Goal: Task Accomplishment & Management: Complete application form

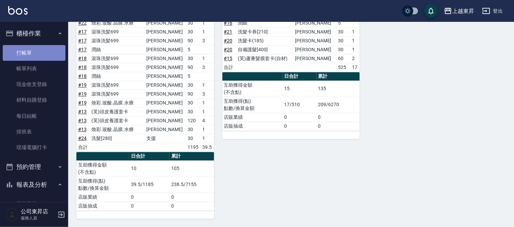
click at [39, 52] on link "打帳單" at bounding box center [34, 53] width 63 height 16
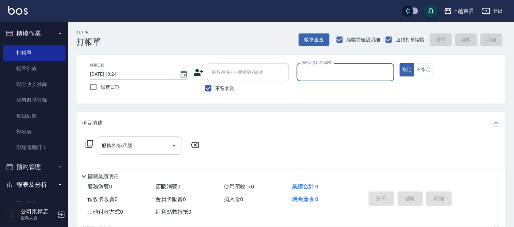
click at [212, 88] on input "不留客資" at bounding box center [208, 88] width 14 height 14
checkbox input "false"
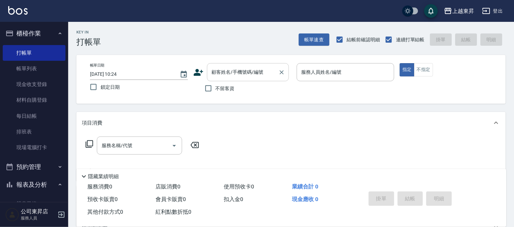
click at [219, 73] on div "顧客姓名/手機號碼/編號 顧客姓名/手機號碼/編號" at bounding box center [248, 72] width 82 height 18
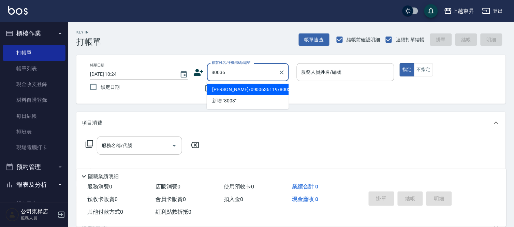
type input "80036"
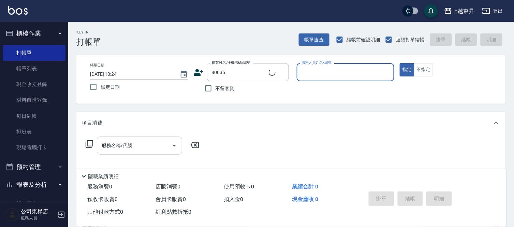
click at [140, 146] on input "服務名稱/代號" at bounding box center [134, 145] width 69 height 12
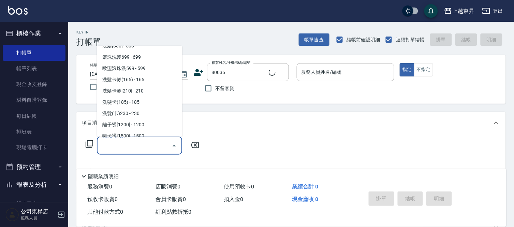
scroll to position [189, 0]
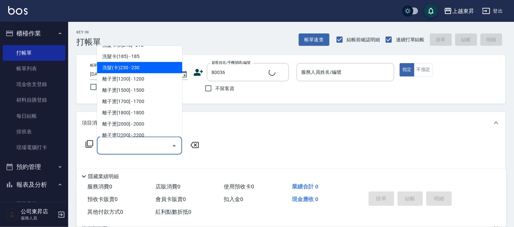
click at [138, 65] on span "洗髮(卡)230 - 230" at bounding box center [139, 67] width 85 height 11
type input "洗髮(卡)230(224)"
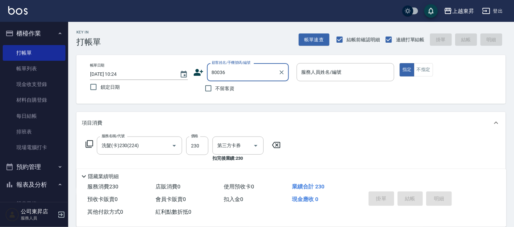
click at [250, 74] on input "80036" at bounding box center [242, 72] width 65 height 12
type input "8"
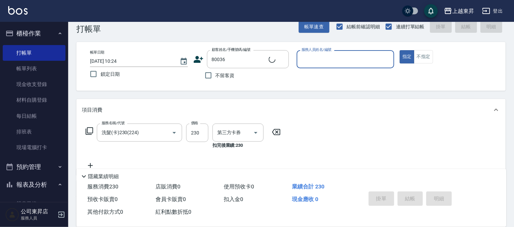
scroll to position [0, 0]
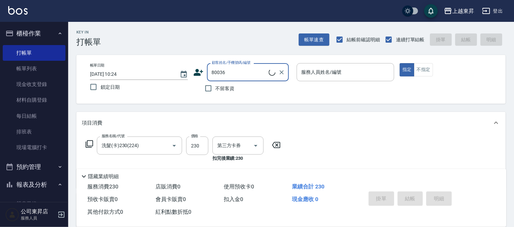
click at [240, 73] on input "80036" at bounding box center [239, 72] width 59 height 12
type input "8"
type input "唐"
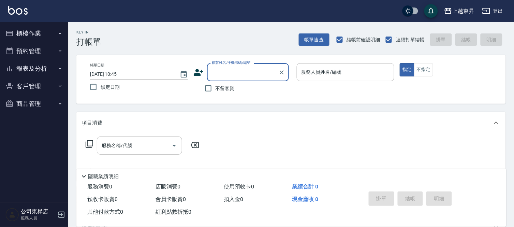
click at [225, 73] on input "顧客姓名/手機號碼/編號" at bounding box center [242, 72] width 65 height 12
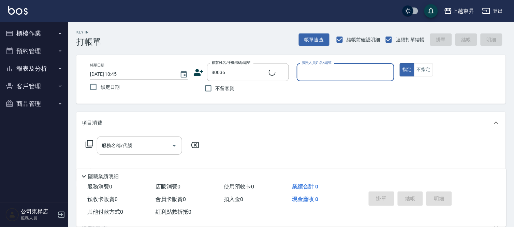
type input "[PERSON_NAME]/0932038994/80036"
type input "[PERSON_NAME]-08"
click at [149, 148] on input "服務名稱/代號" at bounding box center [134, 145] width 69 height 12
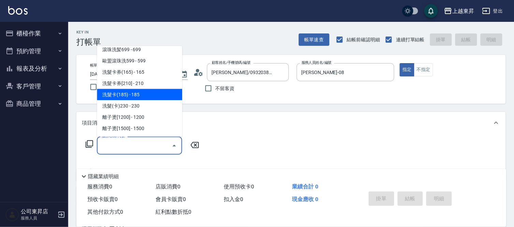
scroll to position [151, 0]
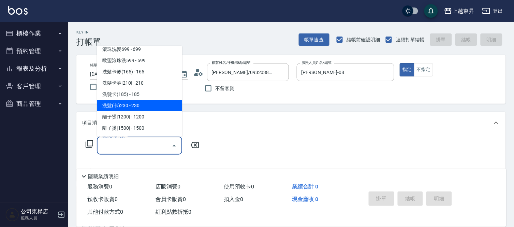
click at [139, 104] on span "洗髮(卡)230 - 230" at bounding box center [139, 105] width 85 height 11
type input "洗髮(卡)230(224)"
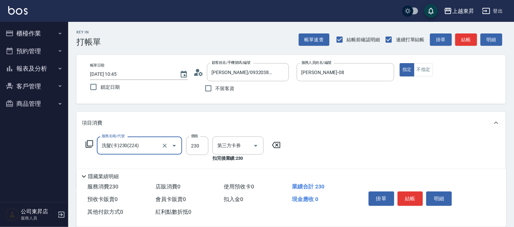
type input "舊有卡券"
click at [225, 148] on div "洗-1 洗-1" at bounding box center [232, 145] width 41 height 18
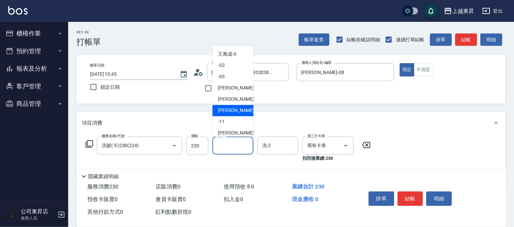
scroll to position [76, 0]
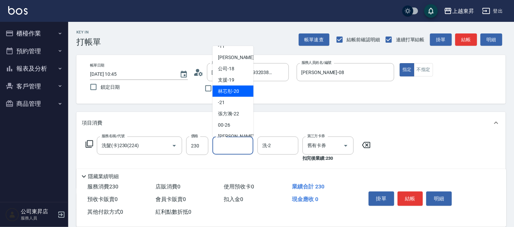
click at [234, 89] on span "林芯彤 -20" at bounding box center [228, 91] width 21 height 7
type input "林芯彤-20"
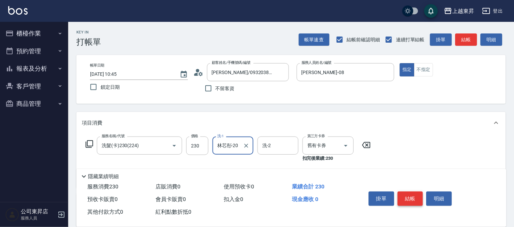
click at [408, 196] on button "結帳" at bounding box center [410, 198] width 26 height 14
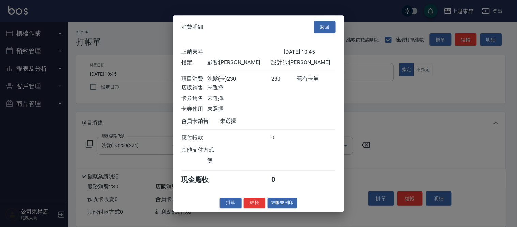
click at [274, 203] on button "結帳並列印" at bounding box center [283, 202] width 30 height 11
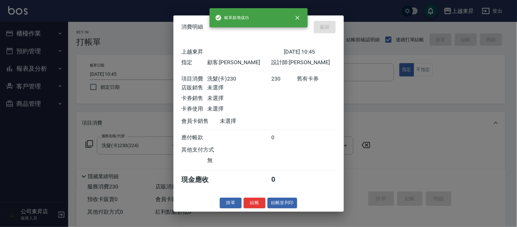
type input "[DATE] 10:46"
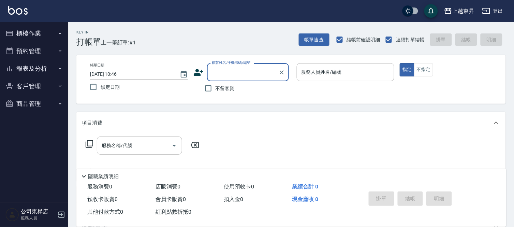
click at [250, 79] on div "顧客姓名/手機號碼/編號" at bounding box center [248, 72] width 82 height 18
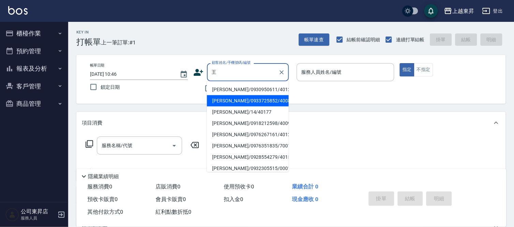
click at [230, 102] on li "[PERSON_NAME]/0933725852/40088" at bounding box center [248, 100] width 82 height 11
type input "[PERSON_NAME]/0933725852/40088"
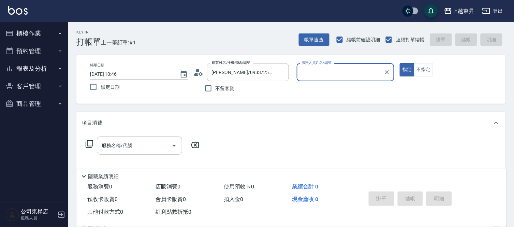
type input "[PERSON_NAME]04"
click at [161, 150] on input "服務名稱/代號" at bounding box center [134, 145] width 69 height 12
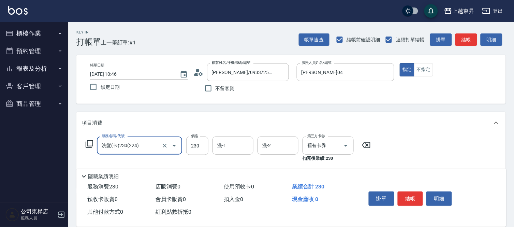
type input "洗髮(卡)230(224)"
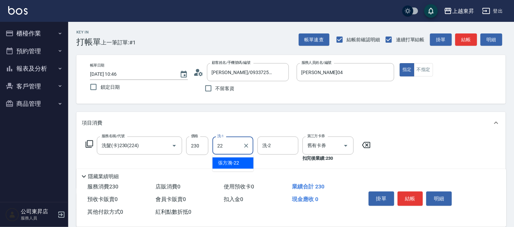
type input "[PERSON_NAME]-22"
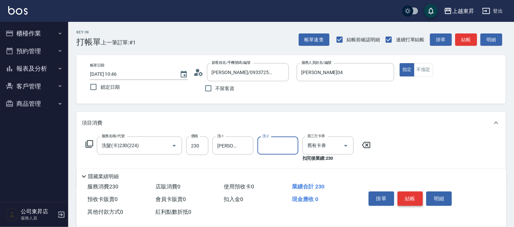
click at [418, 192] on button "結帳" at bounding box center [410, 198] width 26 height 14
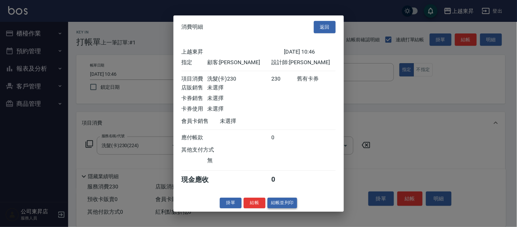
click at [293, 207] on button "結帳並列印" at bounding box center [283, 202] width 30 height 11
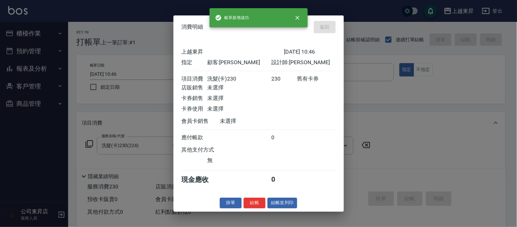
type input "[DATE] 10:54"
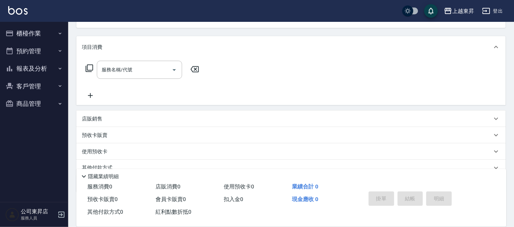
scroll to position [0, 0]
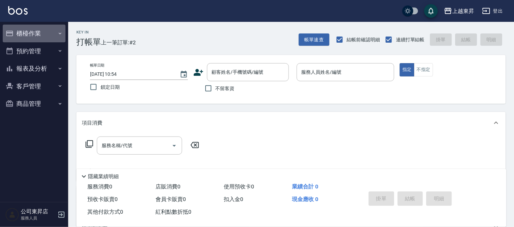
click at [55, 31] on button "櫃檯作業" at bounding box center [34, 34] width 63 height 18
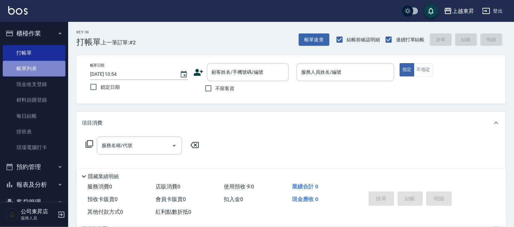
drag, startPoint x: 51, startPoint y: 69, endPoint x: 54, endPoint y: 66, distance: 3.9
click at [51, 69] on link "帳單列表" at bounding box center [34, 69] width 63 height 16
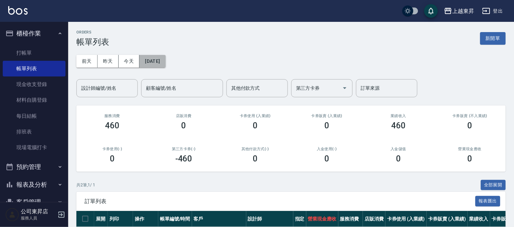
click at [163, 63] on button "[DATE]" at bounding box center [152, 61] width 26 height 13
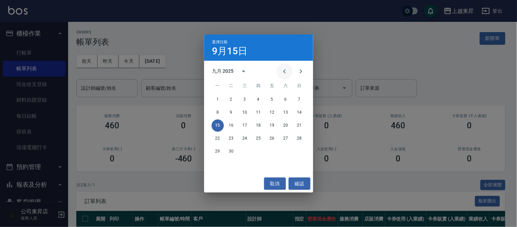
click at [282, 70] on icon "Previous month" at bounding box center [284, 71] width 8 height 8
click at [243, 150] on button "27" at bounding box center [245, 151] width 12 height 12
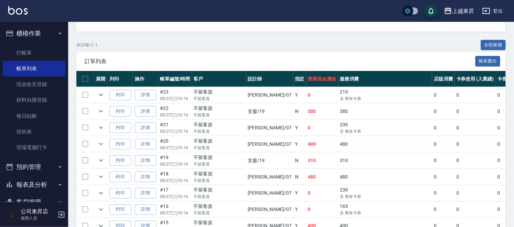
scroll to position [151, 0]
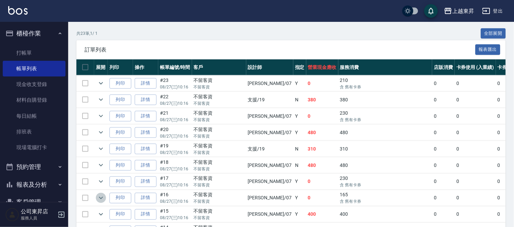
click at [101, 199] on icon "expand row" at bounding box center [101, 198] width 8 height 8
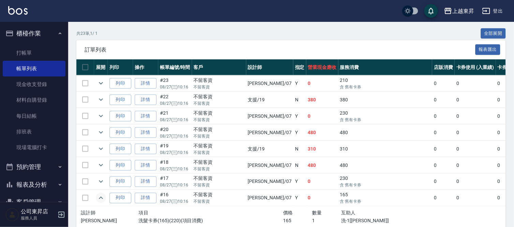
scroll to position [189, 0]
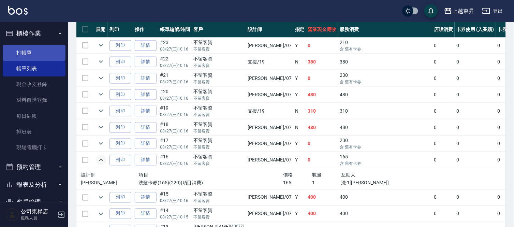
click at [31, 56] on link "打帳單" at bounding box center [34, 53] width 63 height 16
